Goal: Navigation & Orientation: Find specific page/section

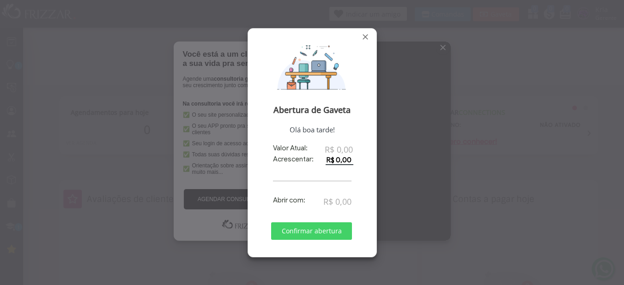
scroll to position [92, 0]
click at [366, 38] on span "Fechar" at bounding box center [365, 36] width 9 height 9
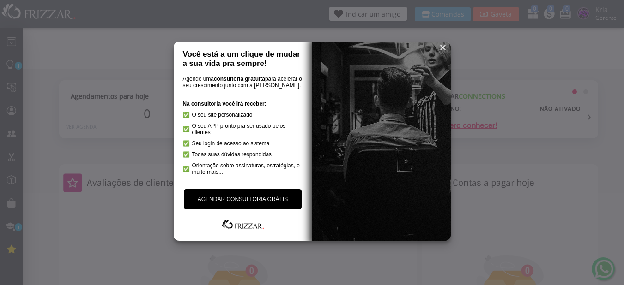
click at [444, 49] on span "reset" at bounding box center [442, 47] width 9 height 9
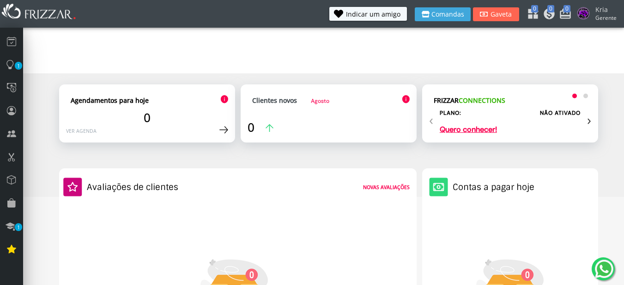
scroll to position [0, 0]
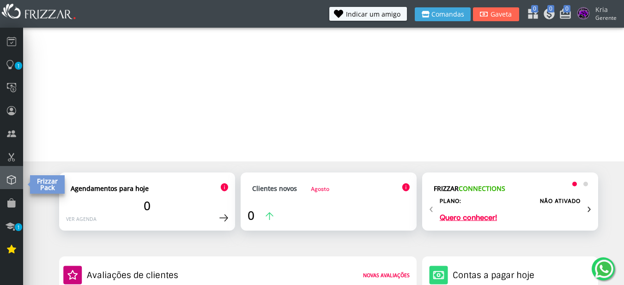
click at [20, 180] on link at bounding box center [11, 177] width 23 height 23
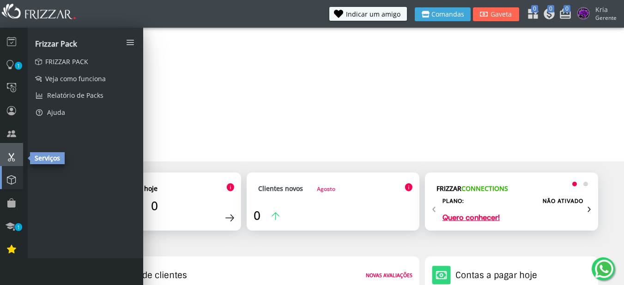
click at [17, 156] on link at bounding box center [11, 154] width 23 height 23
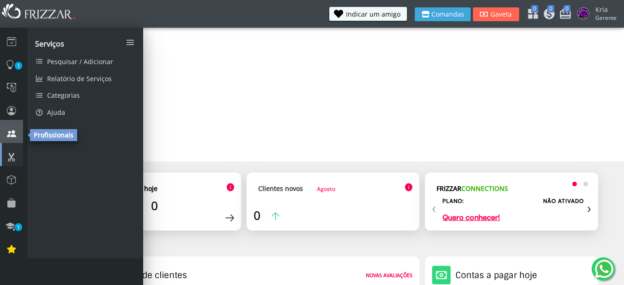
click at [14, 132] on icon at bounding box center [11, 134] width 9 height 12
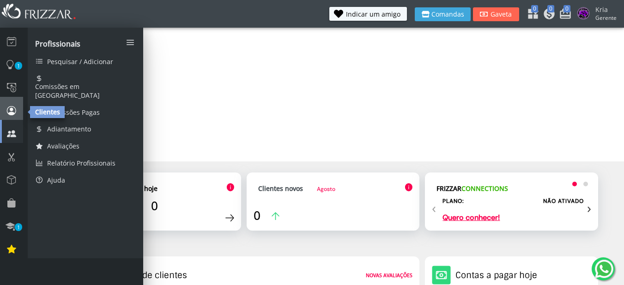
click at [15, 106] on icon at bounding box center [11, 110] width 9 height 12
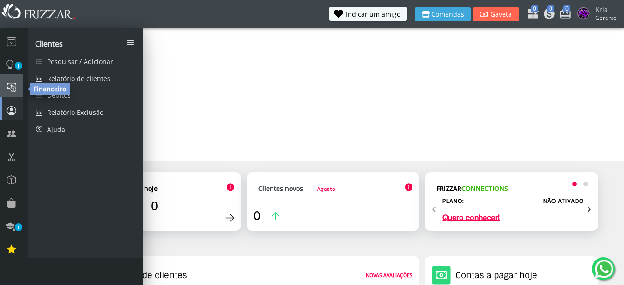
click at [10, 84] on icon at bounding box center [11, 87] width 9 height 12
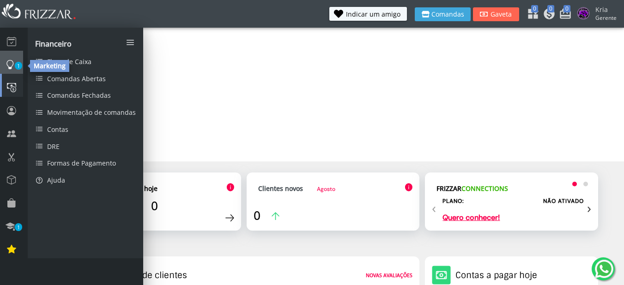
click at [11, 62] on icon at bounding box center [10, 64] width 9 height 12
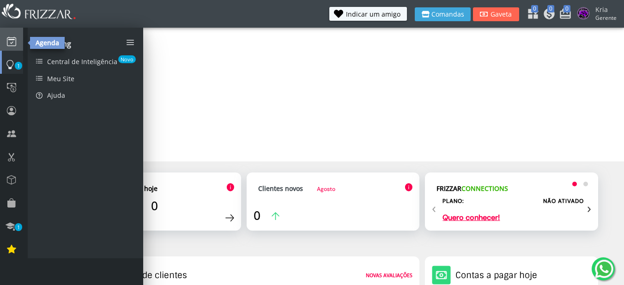
click at [11, 42] on icon at bounding box center [11, 41] width 9 height 12
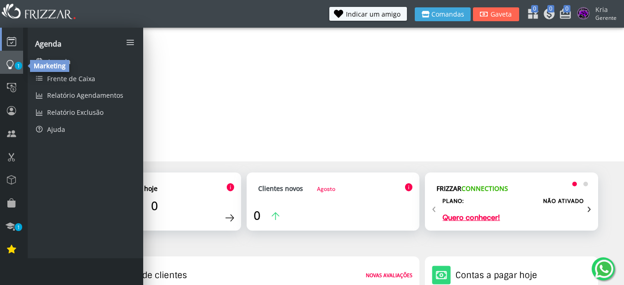
click at [8, 64] on icon at bounding box center [10, 64] width 9 height 12
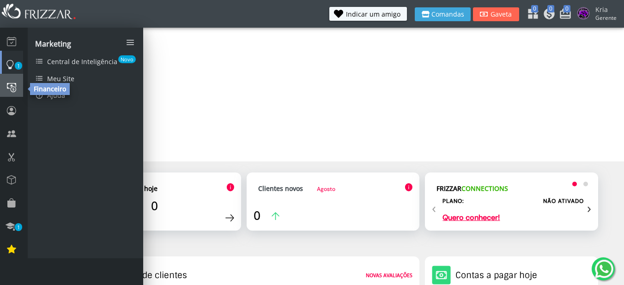
click at [11, 91] on icon at bounding box center [11, 87] width 9 height 12
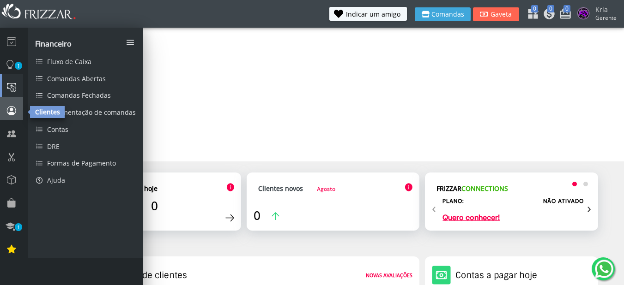
click at [11, 105] on icon at bounding box center [11, 110] width 9 height 12
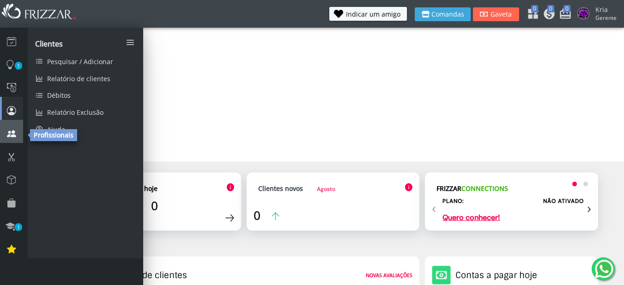
click at [8, 139] on icon at bounding box center [11, 134] width 9 height 12
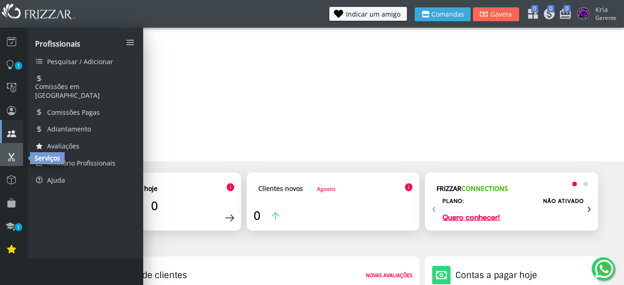
click at [13, 163] on link at bounding box center [11, 154] width 23 height 23
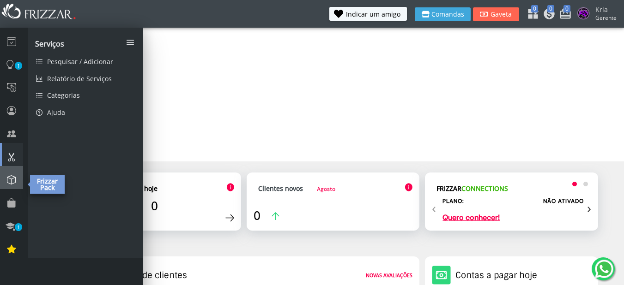
click at [14, 183] on icon at bounding box center [11, 180] width 9 height 12
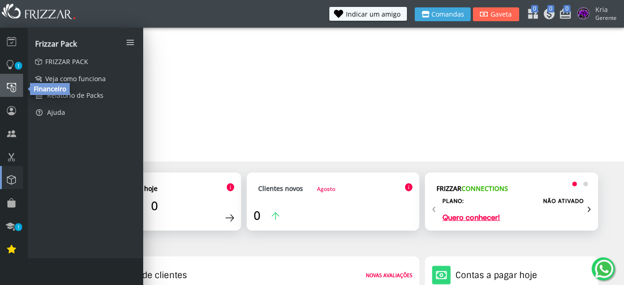
click at [15, 86] on icon at bounding box center [11, 87] width 9 height 12
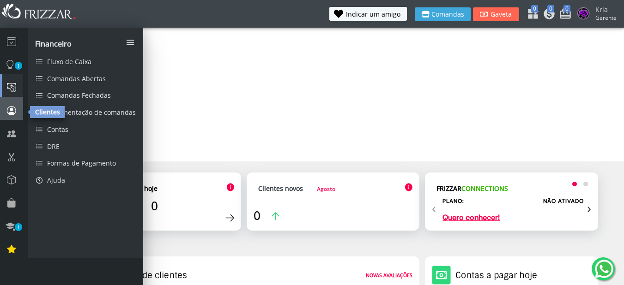
click at [12, 107] on icon at bounding box center [11, 110] width 9 height 12
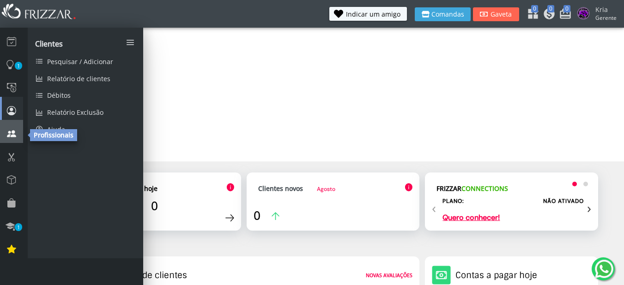
click at [11, 137] on icon at bounding box center [11, 134] width 9 height 12
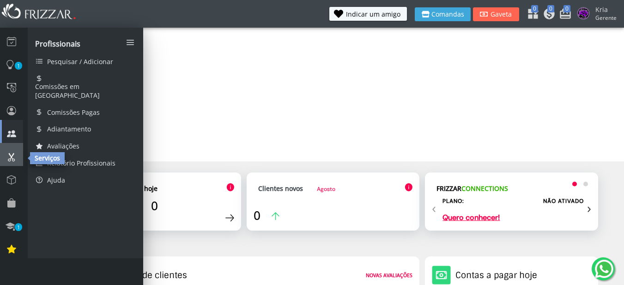
click at [12, 153] on icon at bounding box center [11, 157] width 9 height 12
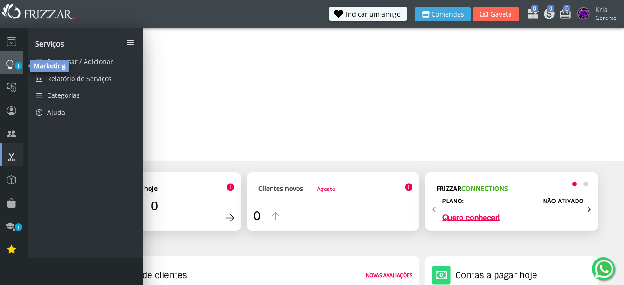
click at [17, 59] on link "1" at bounding box center [11, 62] width 23 height 23
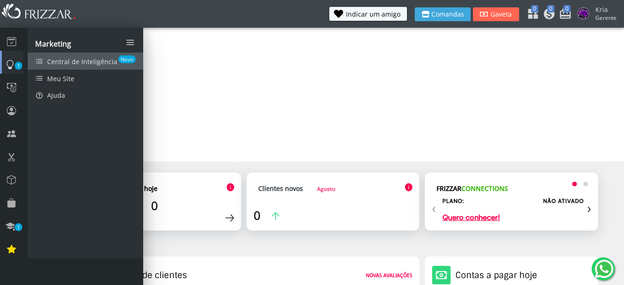
click at [92, 59] on span "Central de Inteligência" at bounding box center [82, 61] width 70 height 9
